Goal: Task Accomplishment & Management: Manage account settings

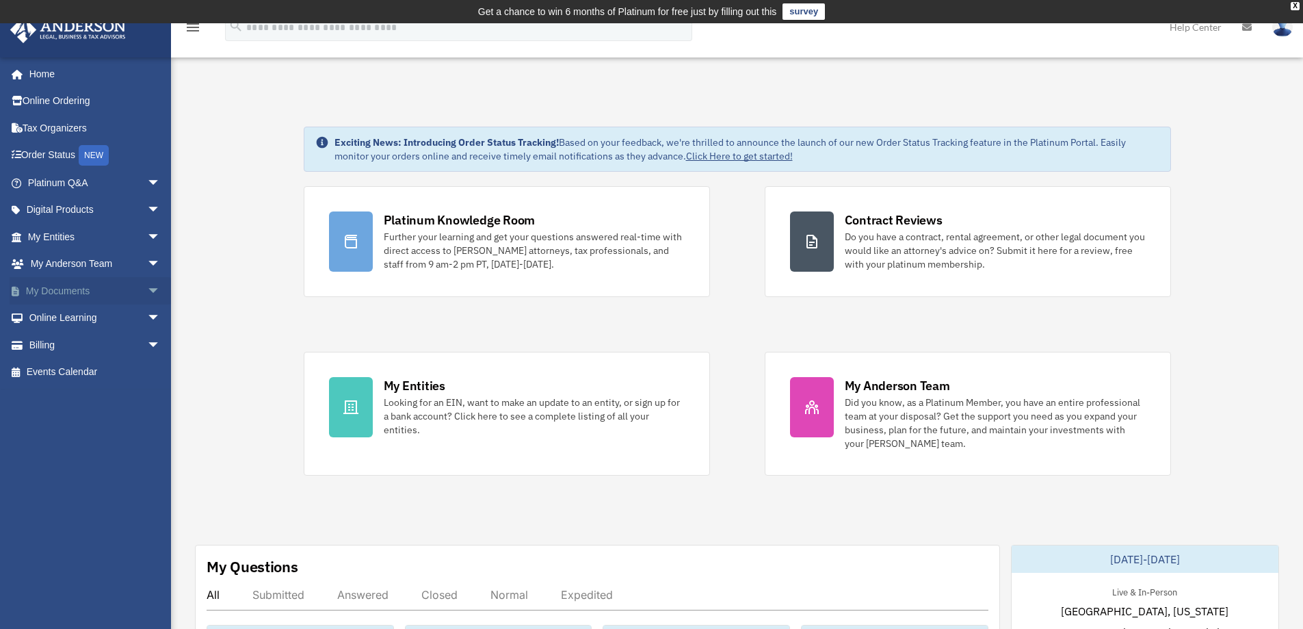
click at [64, 287] on link "My Documents arrow_drop_down" at bounding box center [96, 290] width 172 height 27
click at [148, 291] on span "arrow_drop_down" at bounding box center [160, 291] width 27 height 28
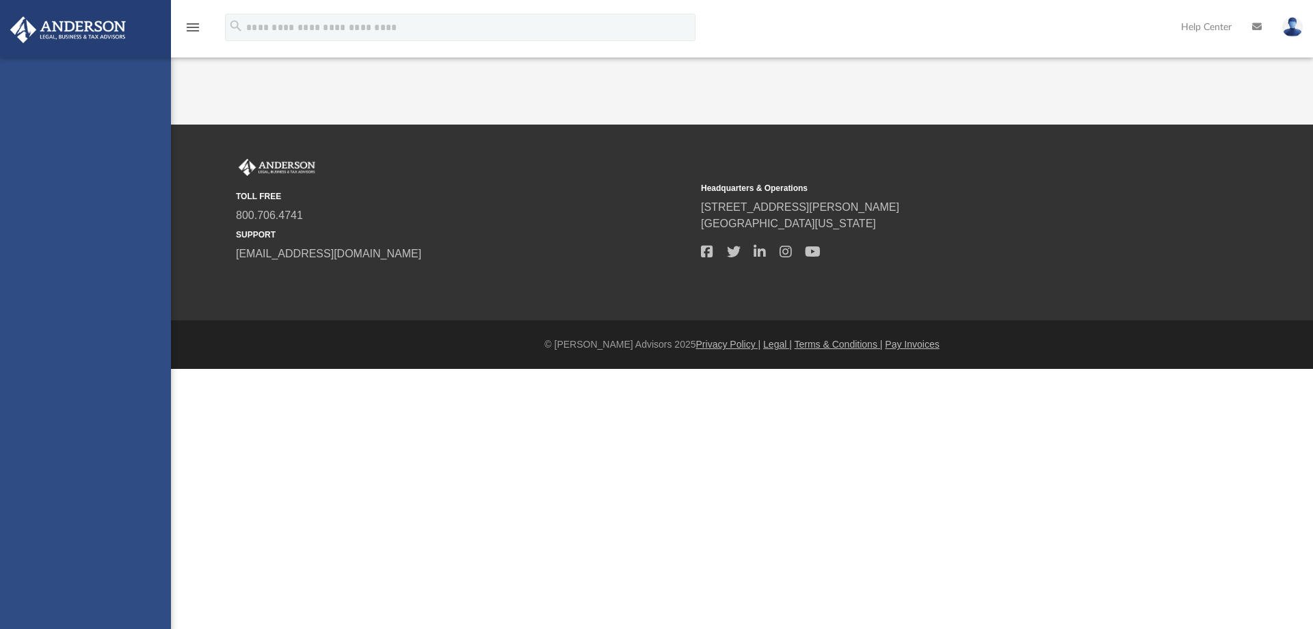
click at [64, 317] on div "[EMAIL_ADDRESS][DOMAIN_NAME] Sign Out [EMAIL_ADDRESS][DOMAIN_NAME] Home Online …" at bounding box center [85, 371] width 171 height 629
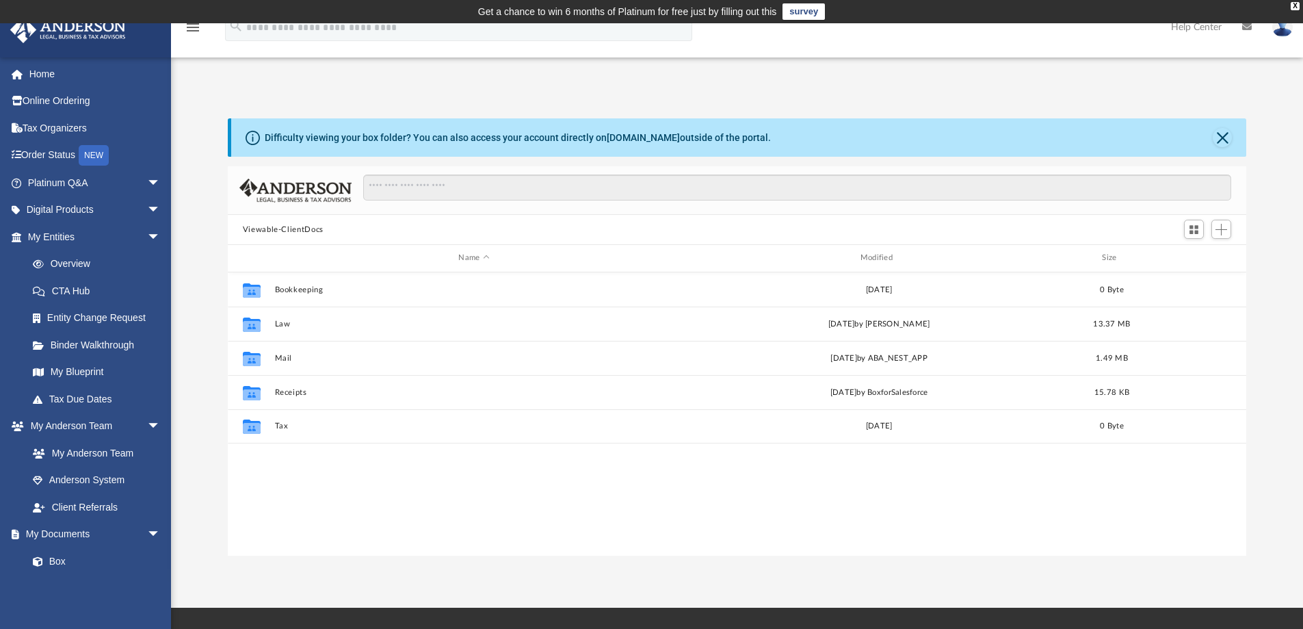
scroll to position [301, 1008]
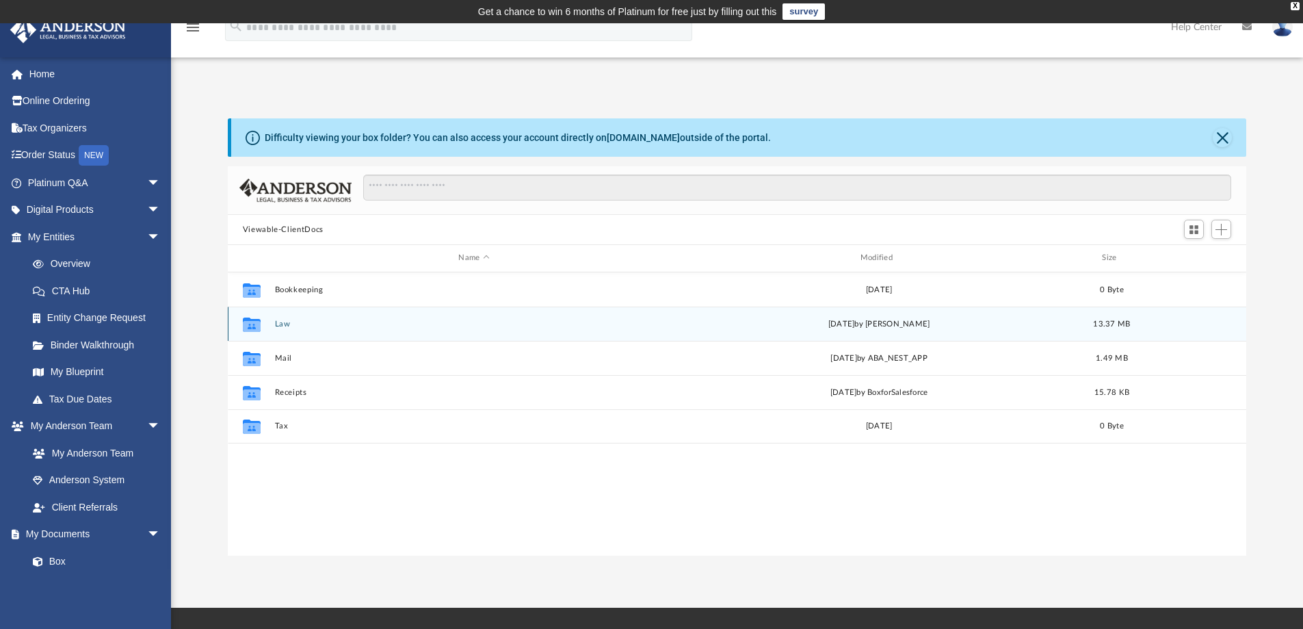
click at [284, 322] on button "Law" at bounding box center [473, 323] width 399 height 9
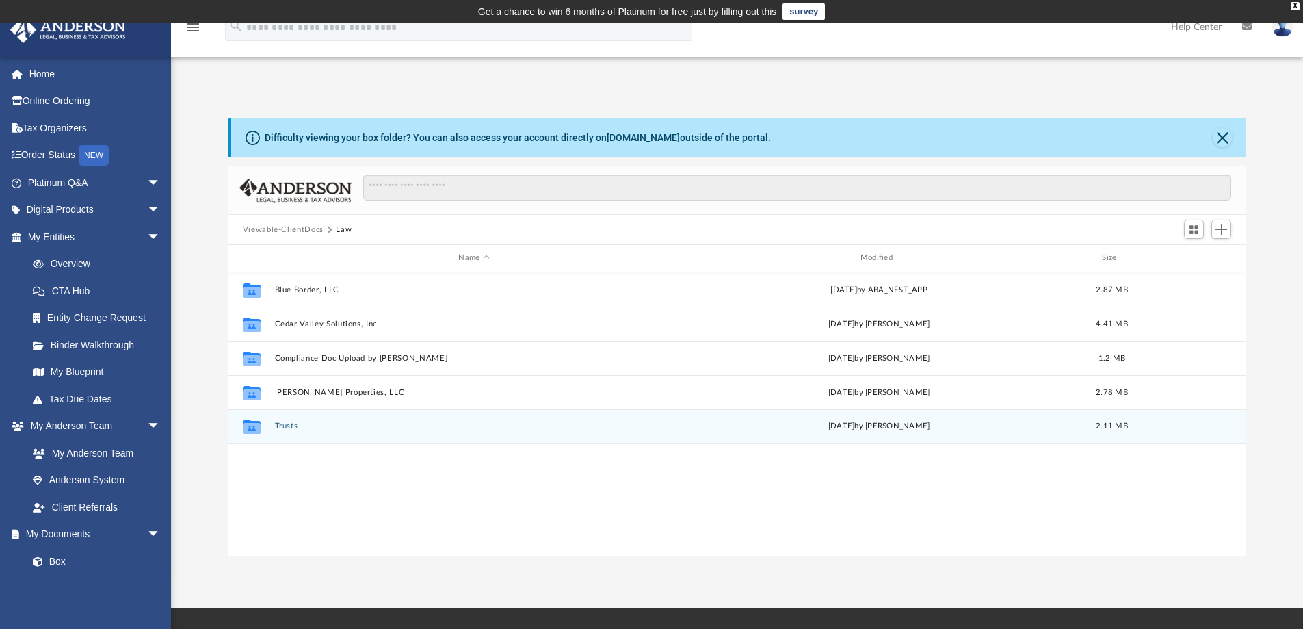
click at [284, 425] on button "Trusts" at bounding box center [473, 425] width 399 height 9
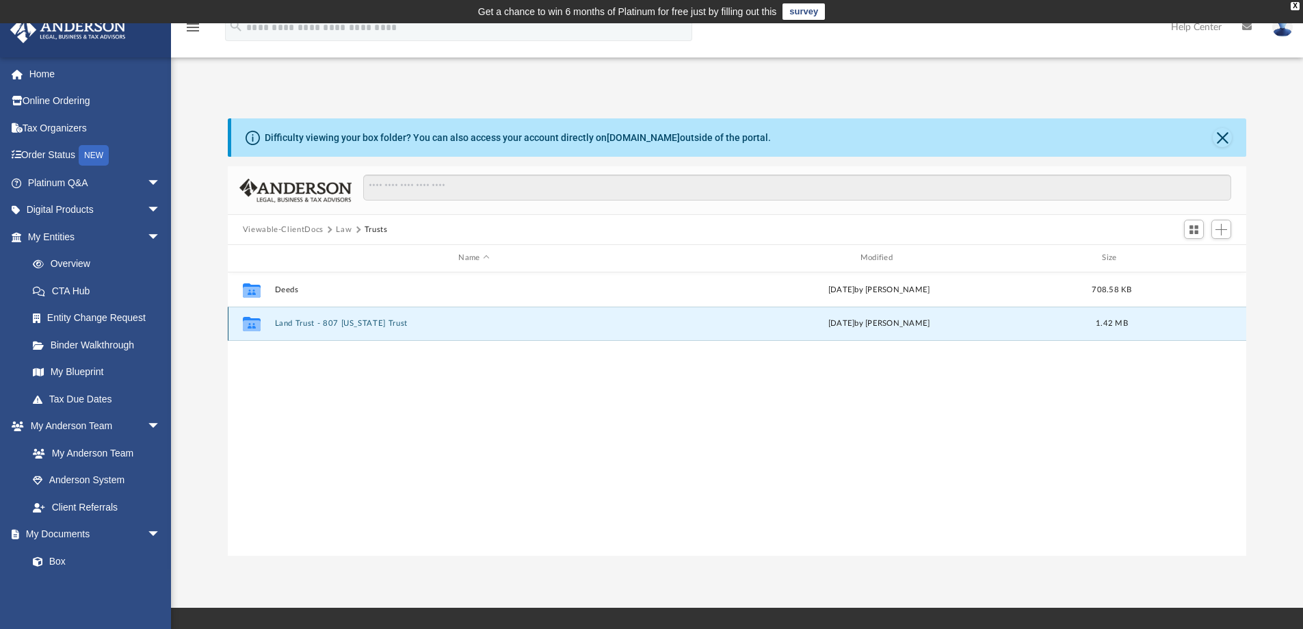
click at [368, 323] on button "Land Trust - 807 [US_STATE] Trust" at bounding box center [473, 323] width 399 height 9
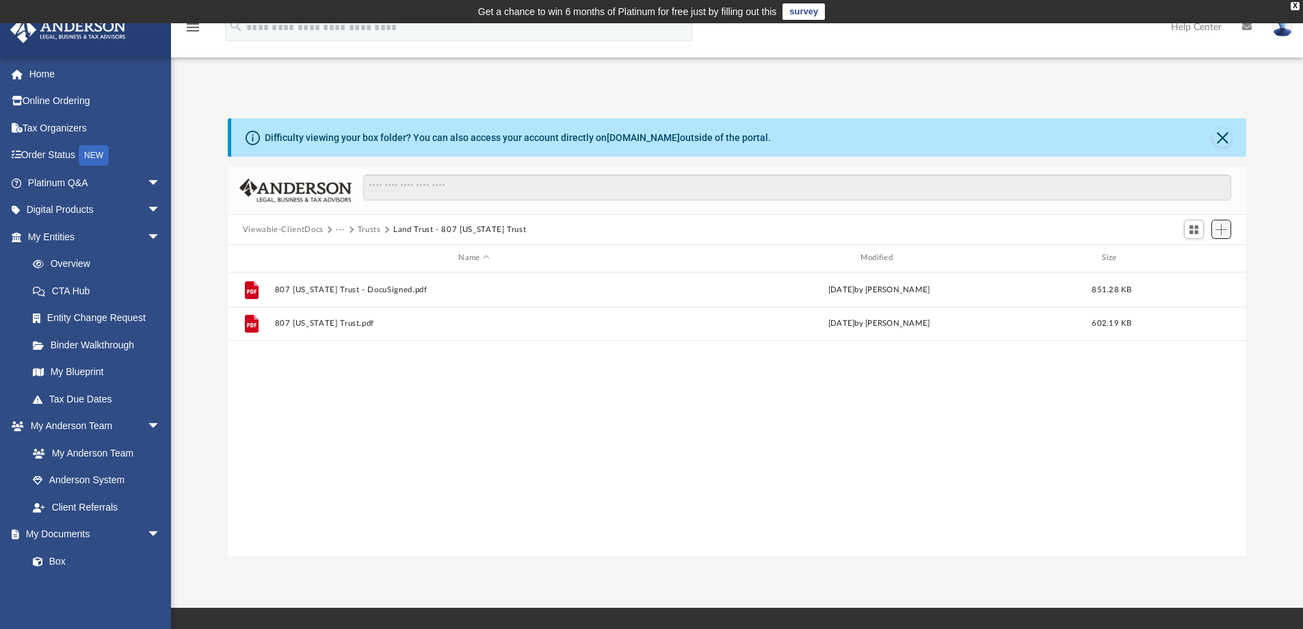
click at [1217, 235] on button "Add" at bounding box center [1221, 229] width 21 height 19
click at [1207, 261] on li "Upload" at bounding box center [1202, 257] width 44 height 14
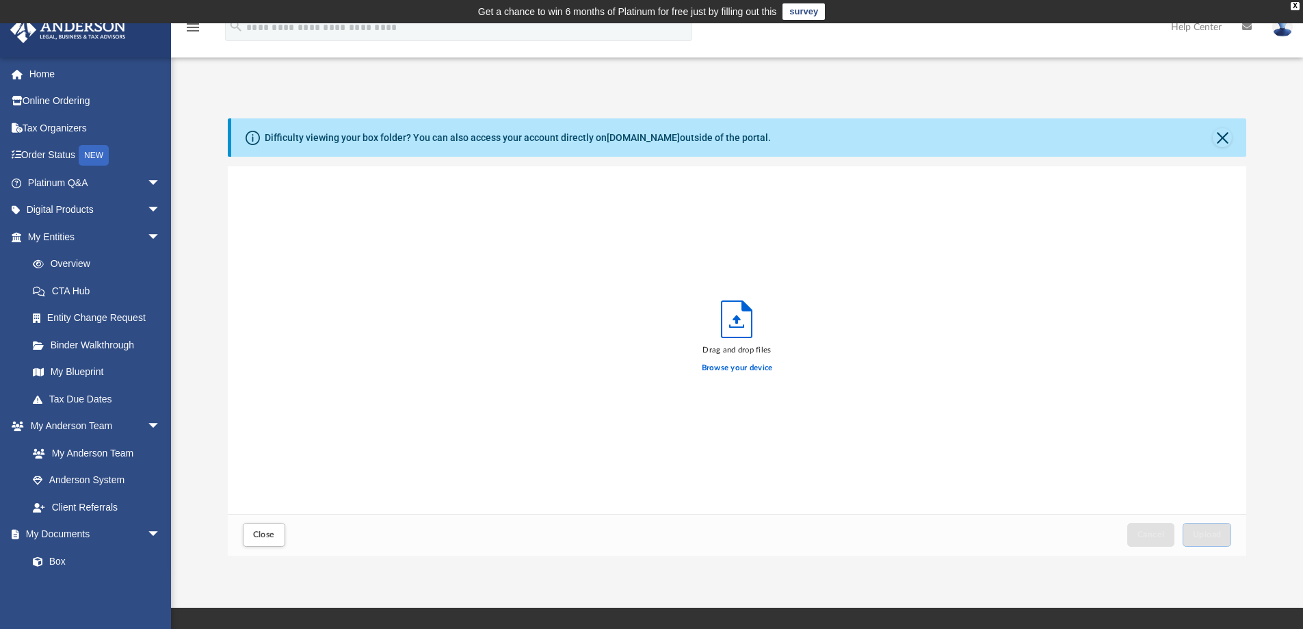
scroll to position [336, 1008]
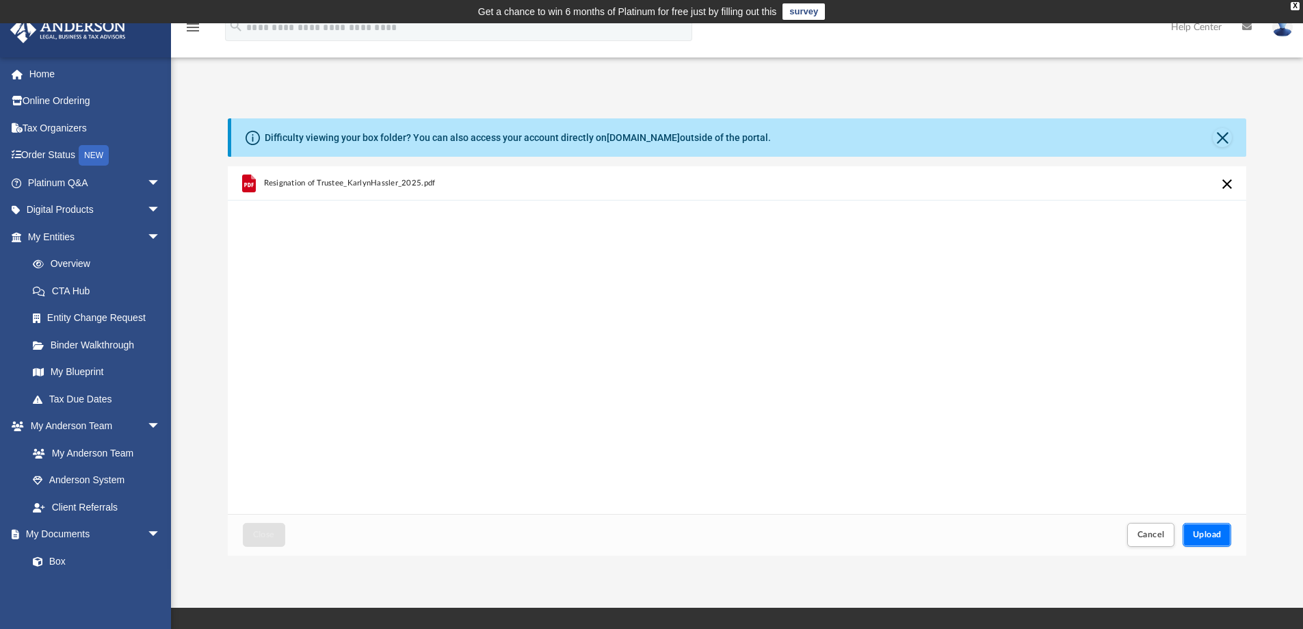
click at [1211, 535] on span "Upload" at bounding box center [1207, 534] width 29 height 8
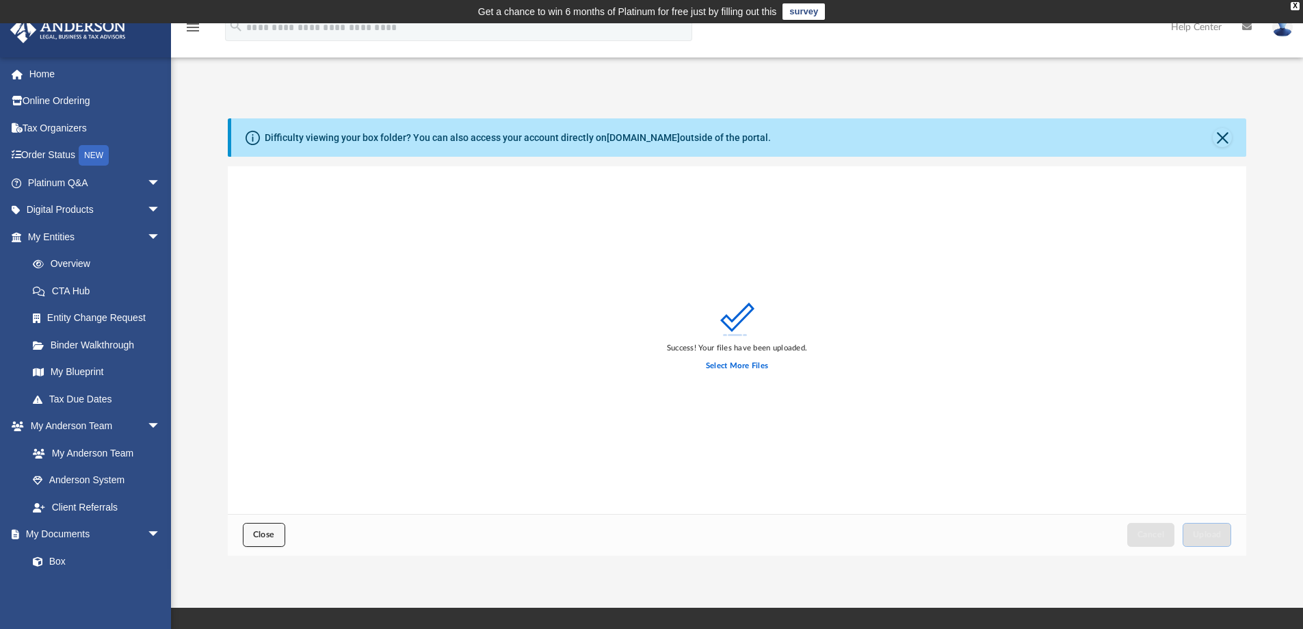
click at [279, 533] on button "Close" at bounding box center [264, 535] width 42 height 24
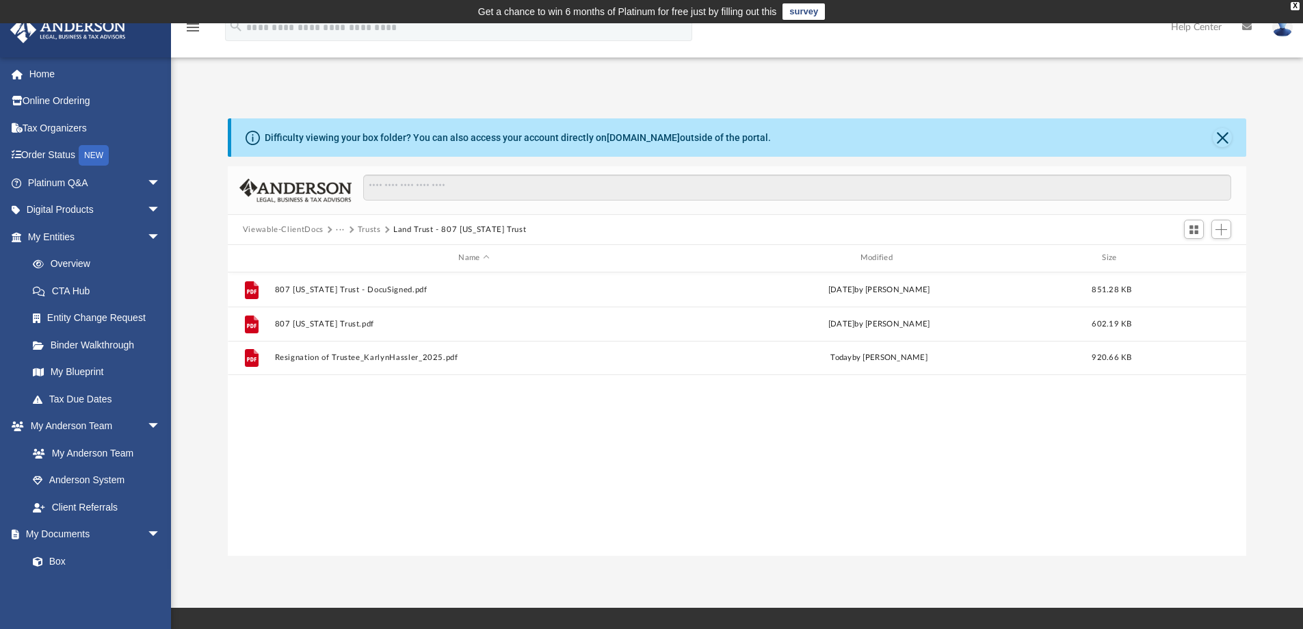
click at [620, 442] on div "File 807 [US_STATE] Trust - DocuSigned.pdf [DATE] by [PERSON_NAME] 851.28 KB Fi…" at bounding box center [737, 413] width 1019 height 283
click at [55, 236] on link "My Entities arrow_drop_down" at bounding box center [96, 236] width 172 height 27
click at [60, 265] on link "Overview" at bounding box center [100, 263] width 162 height 27
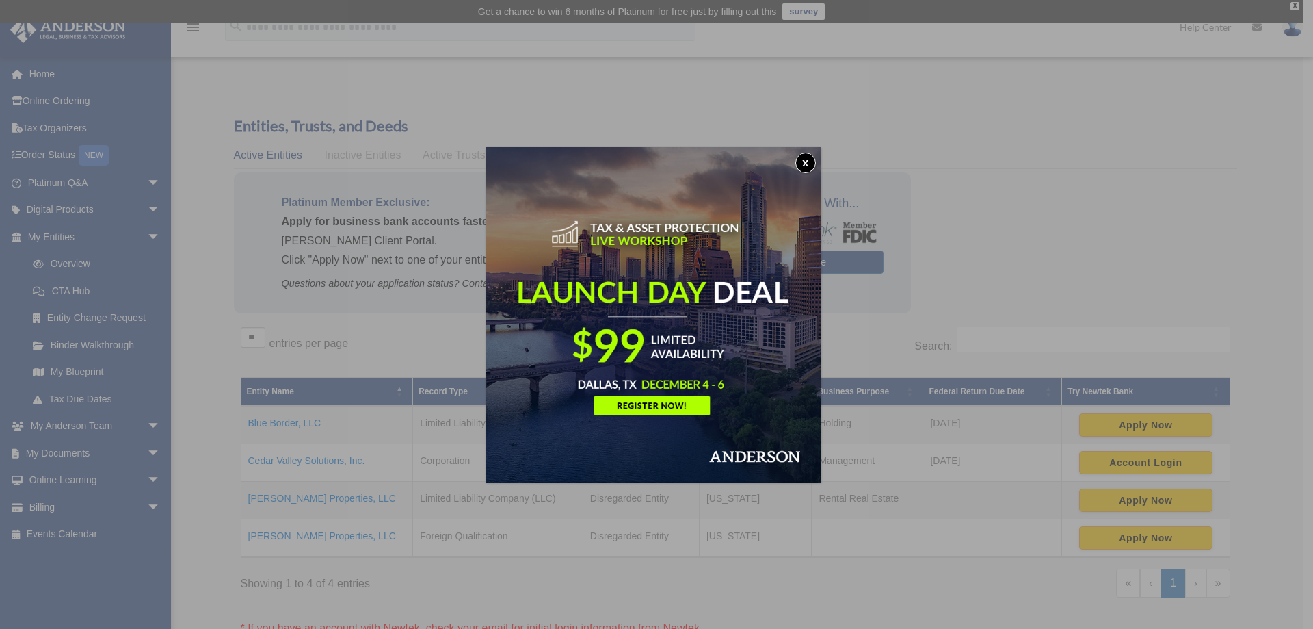
click at [809, 155] on button "x" at bounding box center [805, 163] width 21 height 21
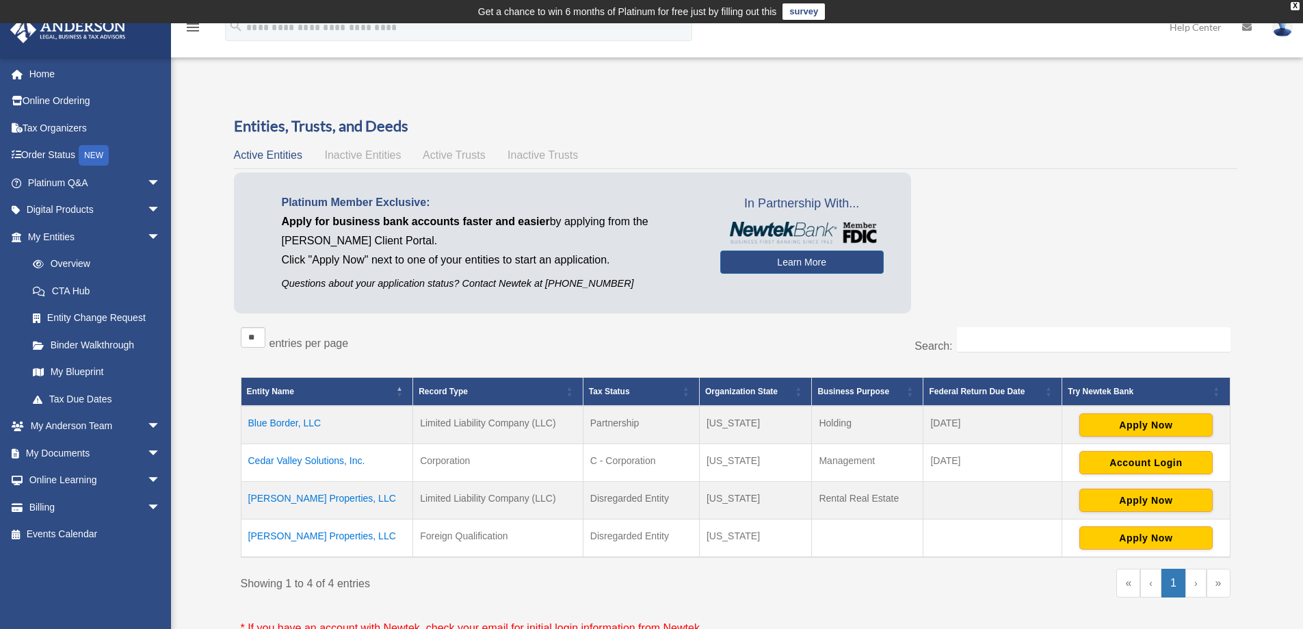
drag, startPoint x: 944, startPoint y: 459, endPoint x: 1001, endPoint y: 462, distance: 56.2
click at [1001, 462] on td "[DATE]" at bounding box center [992, 463] width 139 height 38
click at [474, 154] on span "Active Trusts" at bounding box center [454, 155] width 63 height 12
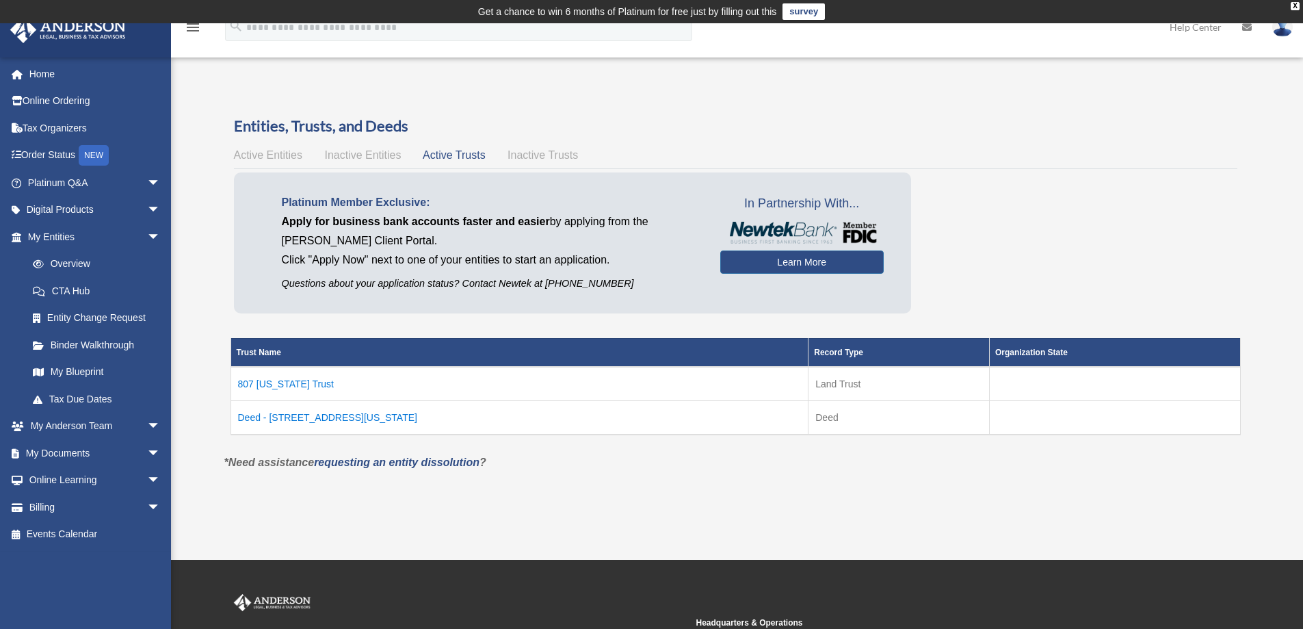
click at [342, 419] on td "Deed - 807 Wisconsin Avenue" at bounding box center [519, 417] width 578 height 34
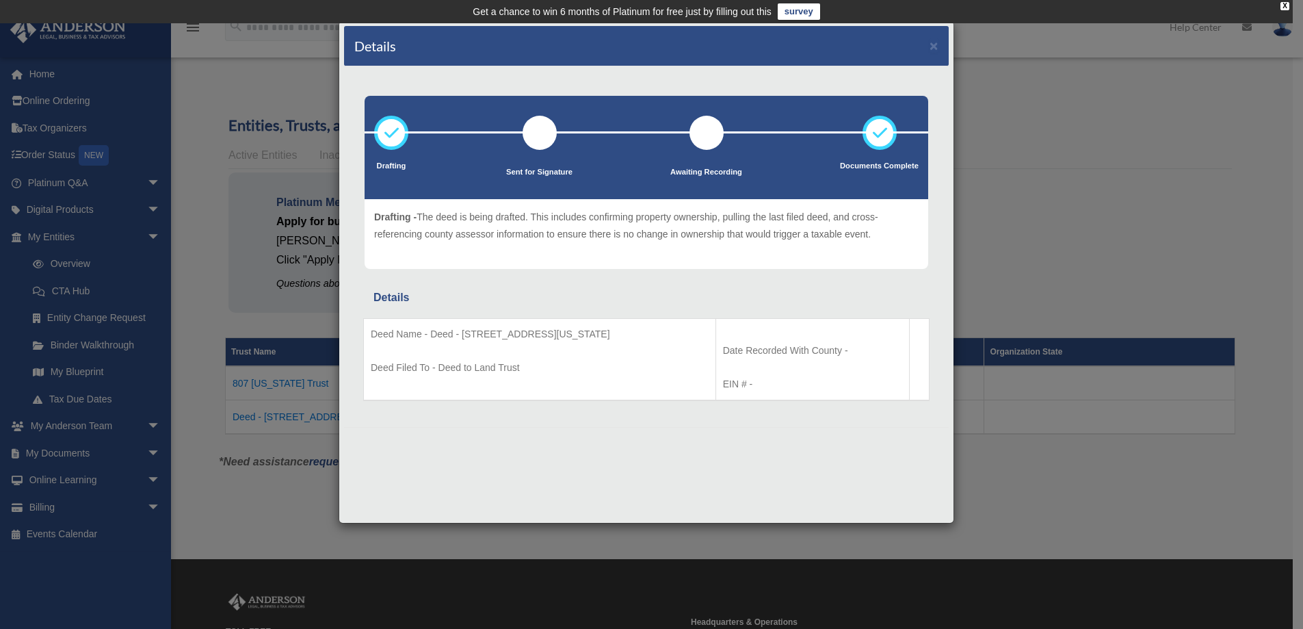
click at [302, 331] on div "Details × Drafting Sent for Signature" at bounding box center [651, 314] width 1303 height 629
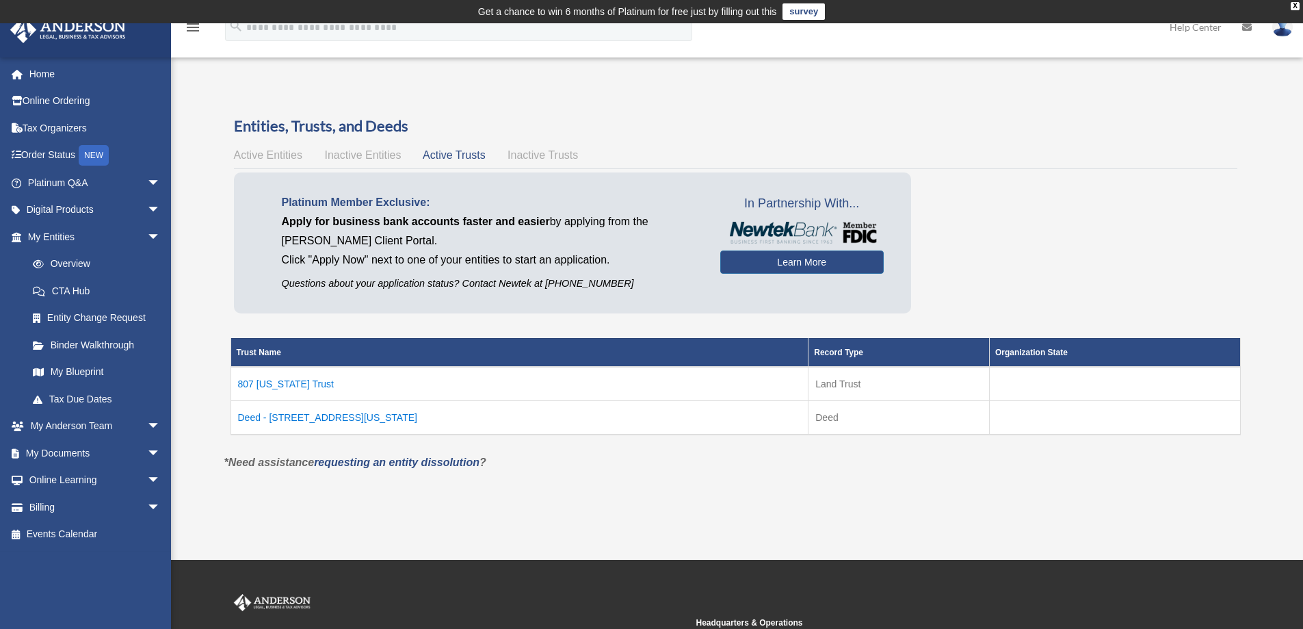
click at [293, 385] on td "807 Wisconsin Trust" at bounding box center [519, 384] width 578 height 34
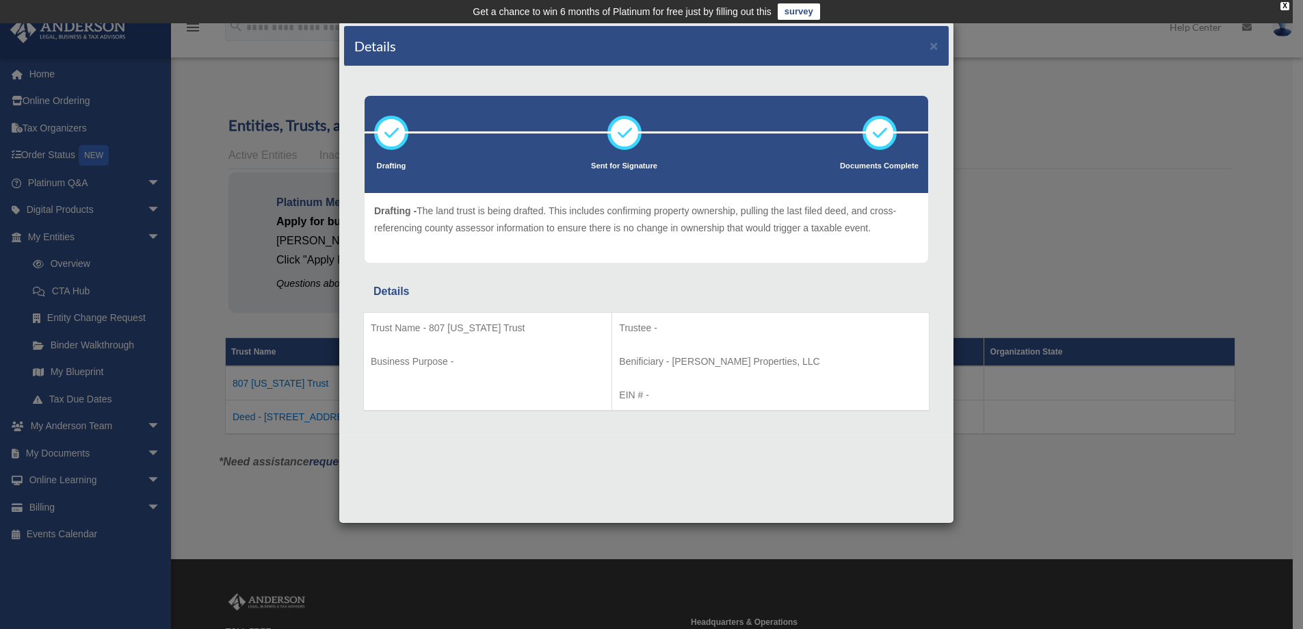
click at [1067, 453] on div "Details × Drafting Sent for Signature" at bounding box center [651, 314] width 1303 height 629
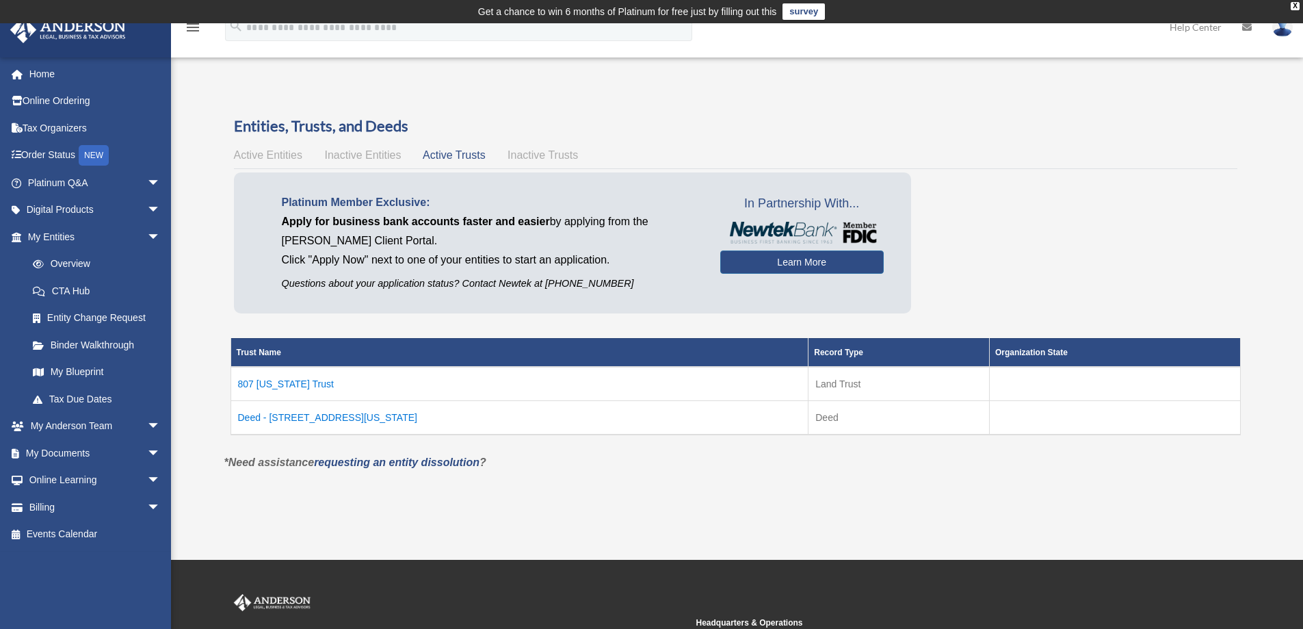
click at [274, 149] on span "Active Entities" at bounding box center [268, 155] width 68 height 12
